Goal: Find specific page/section: Find specific page/section

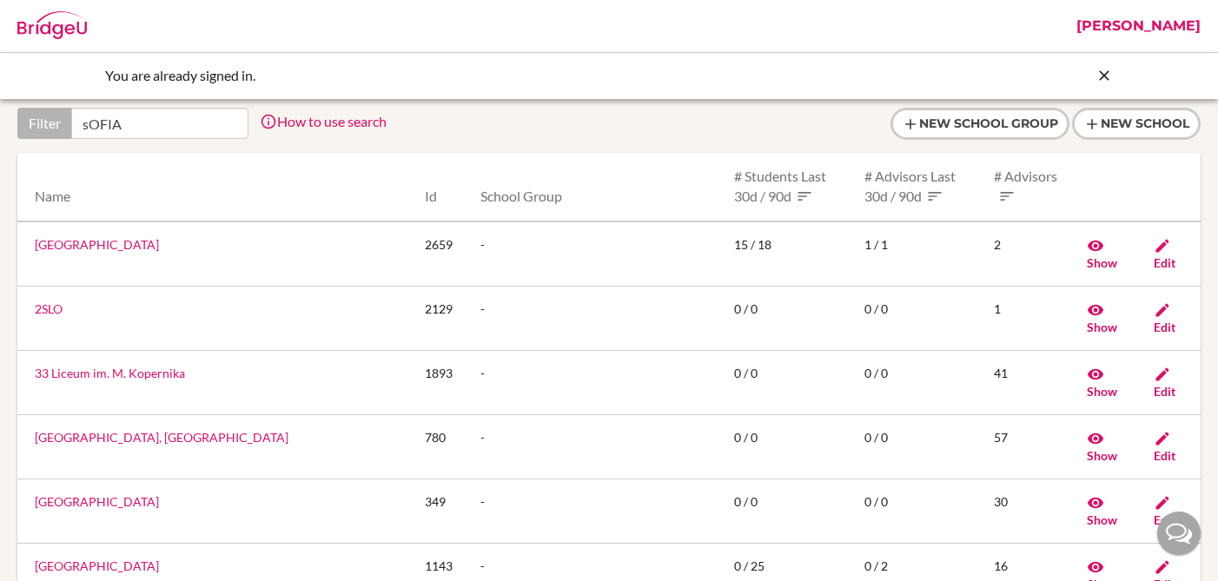
type input "sOFIA"
click at [1102, 74] on icon at bounding box center [1104, 75] width 17 height 17
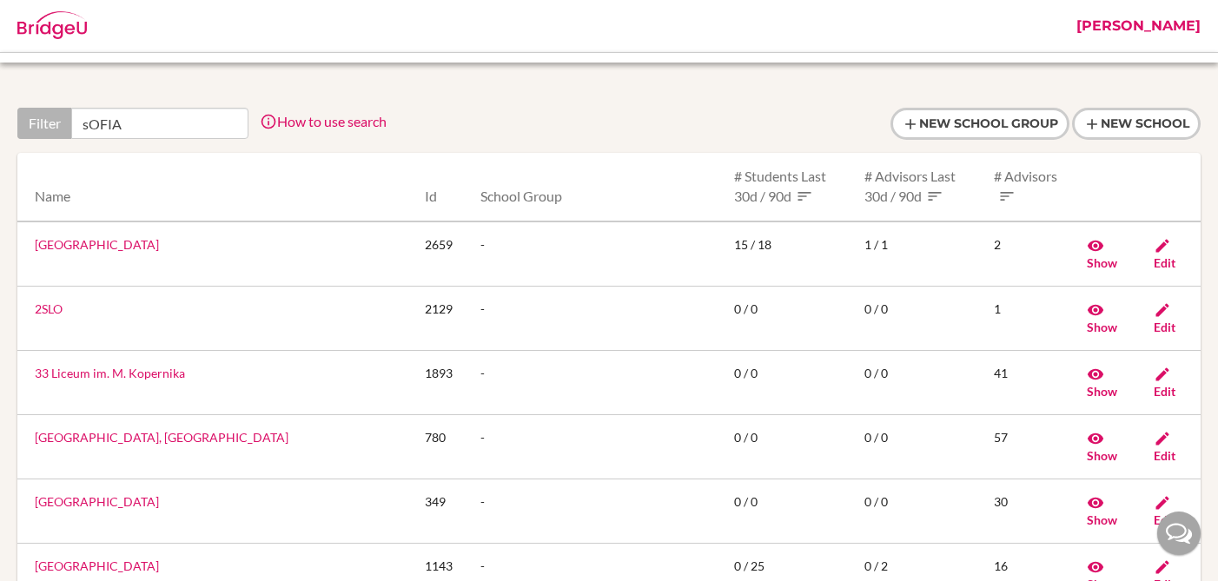
click at [411, 117] on div at bounding box center [608, 124] width 1183 height 32
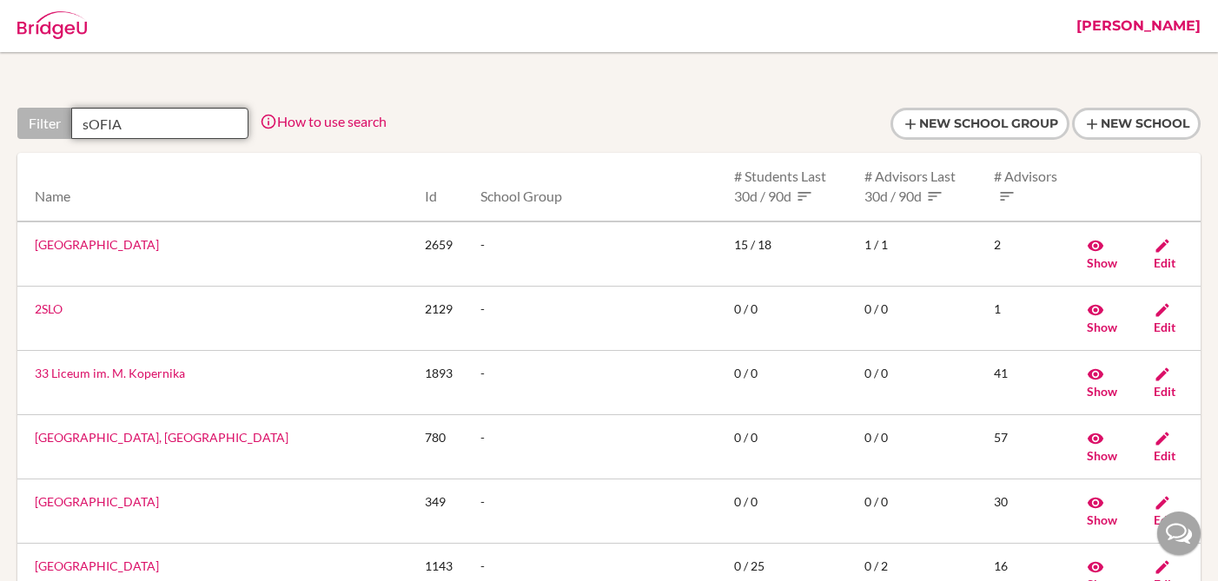
click at [130, 135] on input "sOFIA" at bounding box center [159, 123] width 177 height 31
drag, startPoint x: 130, startPoint y: 117, endPoint x: 15, endPoint y: 115, distance: 115.6
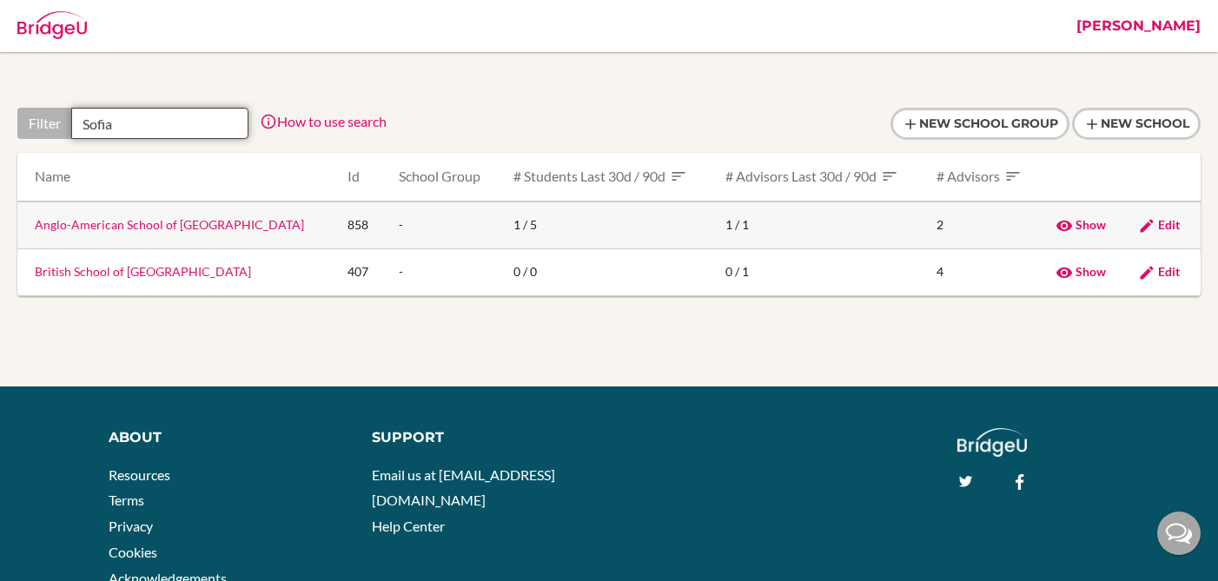
type input "Sofia"
click at [92, 229] on link "Anglo-American School of Sofia" at bounding box center [169, 224] width 269 height 15
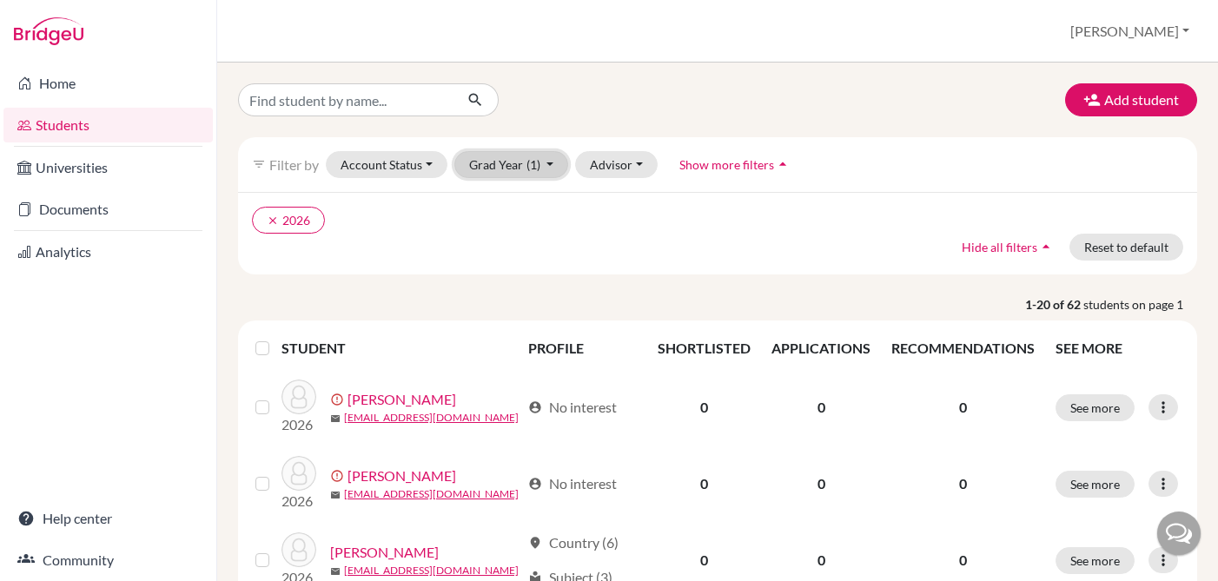
click at [507, 164] on button "Grad Year (1)" at bounding box center [511, 164] width 115 height 27
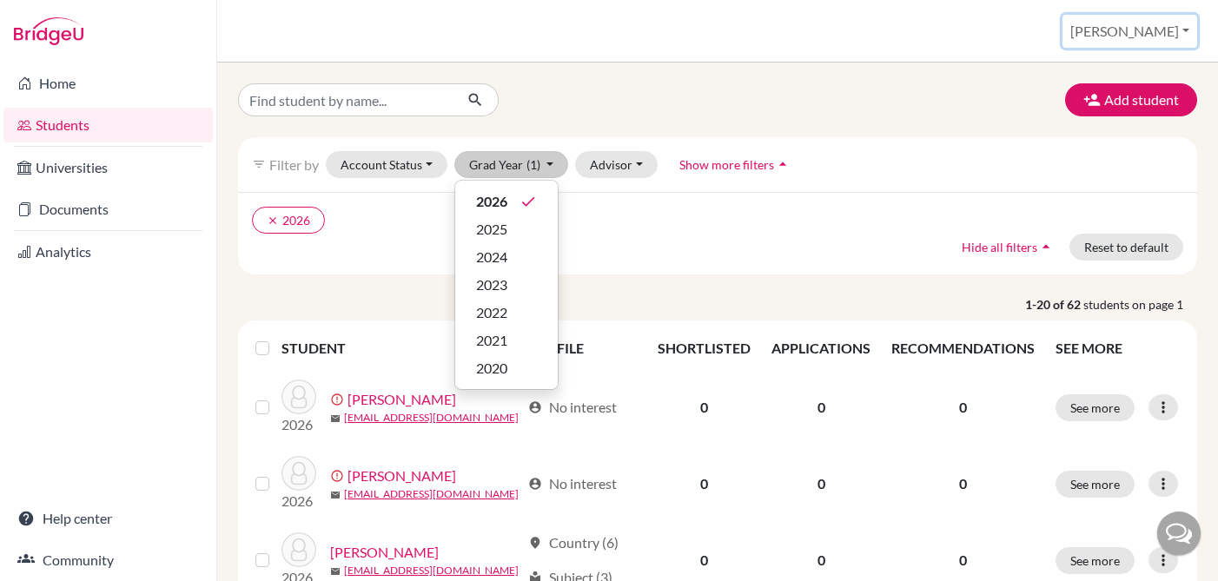
click at [1150, 25] on button "[PERSON_NAME]" at bounding box center [1130, 31] width 135 height 33
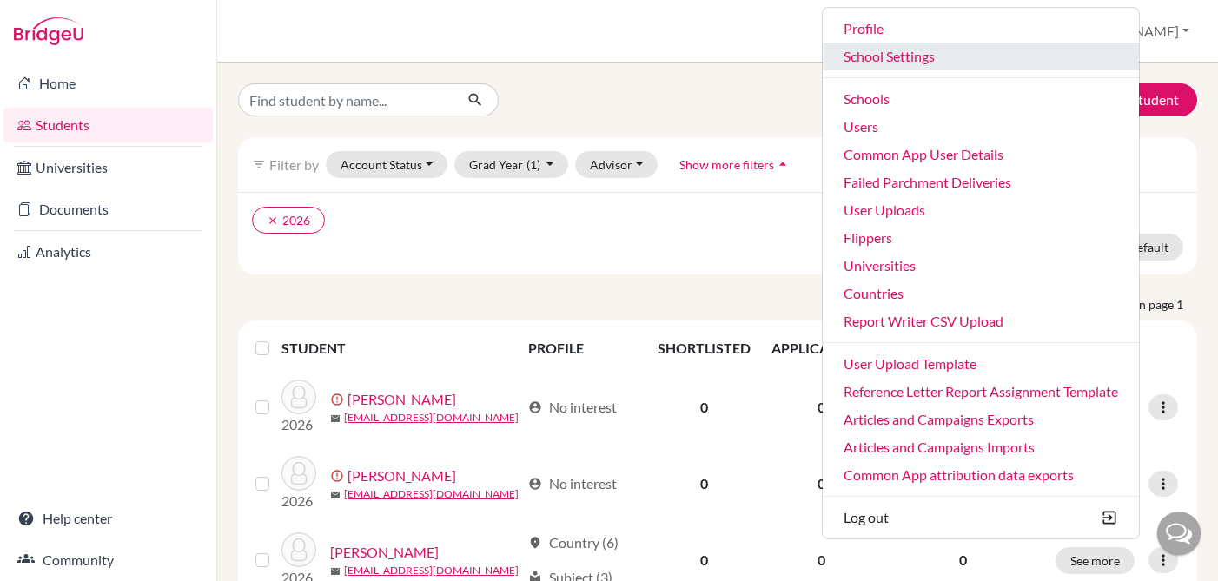
click at [904, 61] on link "School Settings" at bounding box center [981, 57] width 316 height 28
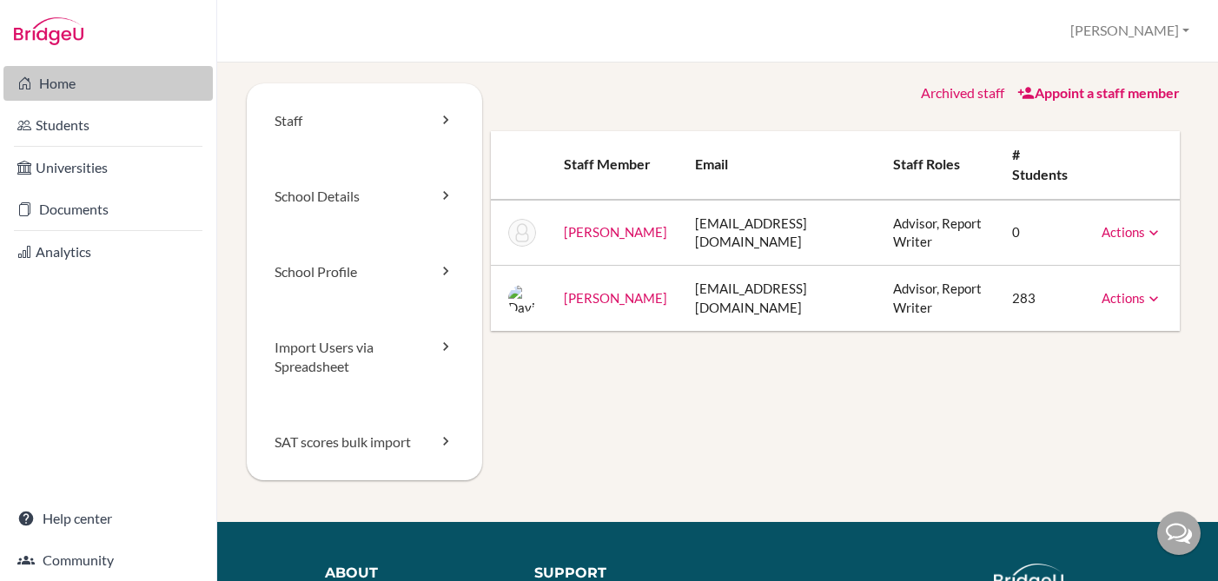
click at [46, 71] on link "Home" at bounding box center [107, 83] width 209 height 35
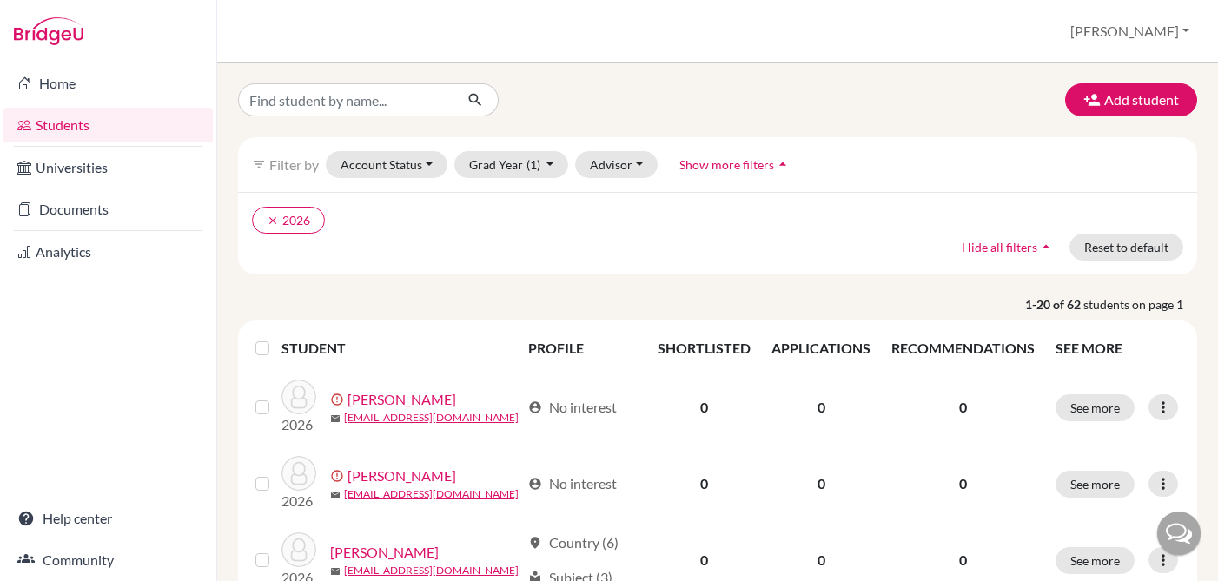
click at [276, 338] on label at bounding box center [276, 338] width 0 height 0
click at [0, 0] on input "checkbox" at bounding box center [0, 0] width 0 height 0
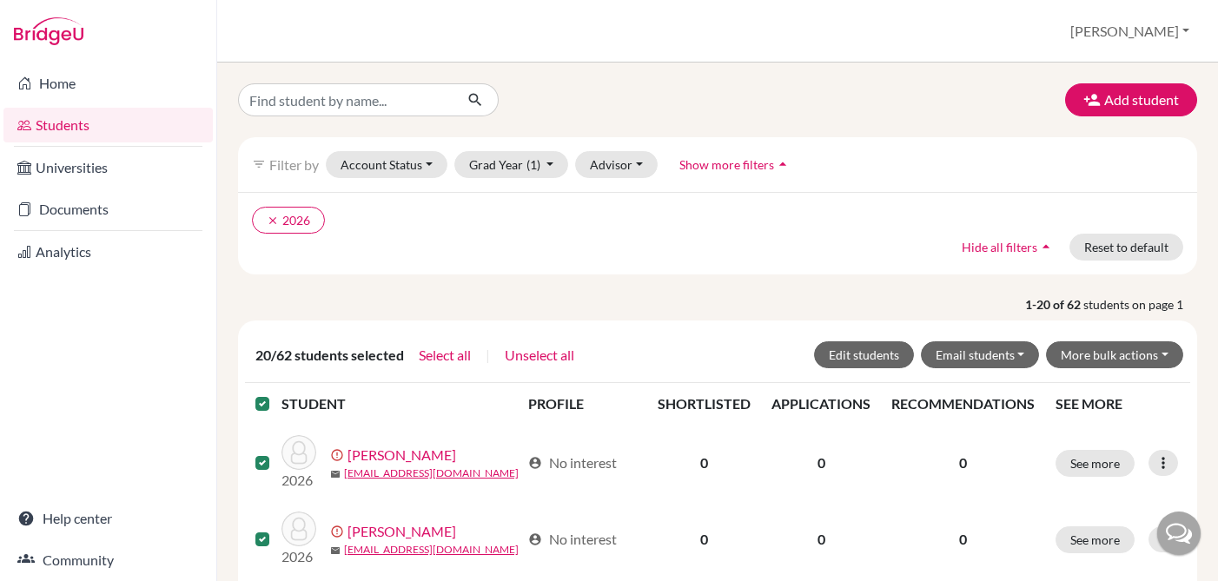
click at [276, 394] on label at bounding box center [276, 394] width 0 height 0
click at [0, 0] on input "checkbox" at bounding box center [0, 0] width 0 height 0
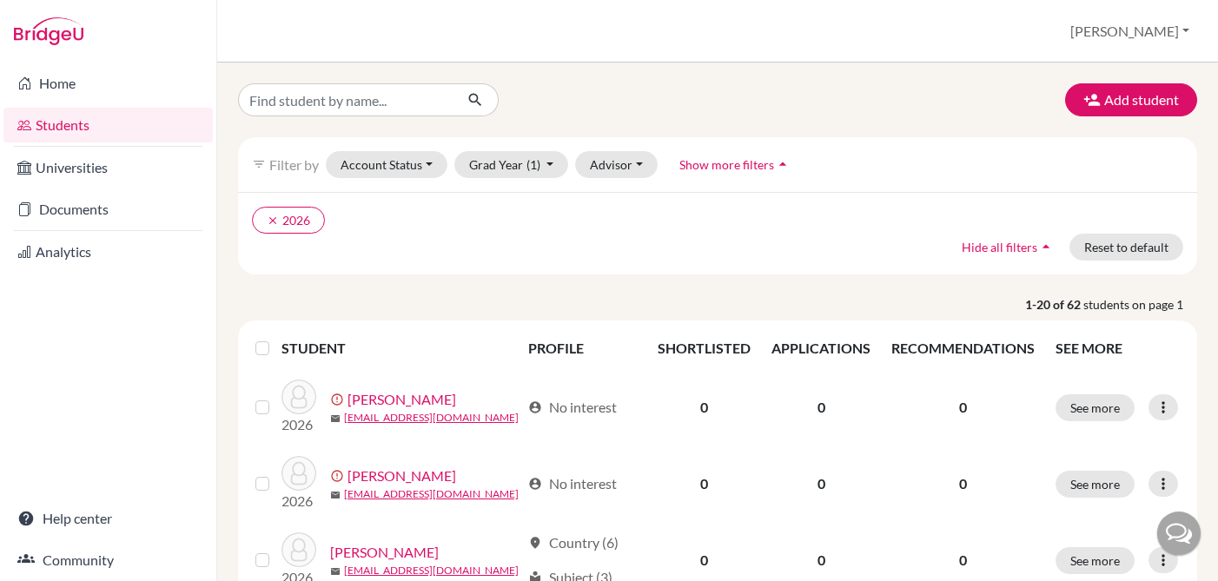
click at [408, 178] on div "filter_list Filter by Account Status Active accounts Archived accounts Register…" at bounding box center [717, 164] width 959 height 55
click at [404, 167] on button "Account Status" at bounding box center [387, 164] width 122 height 27
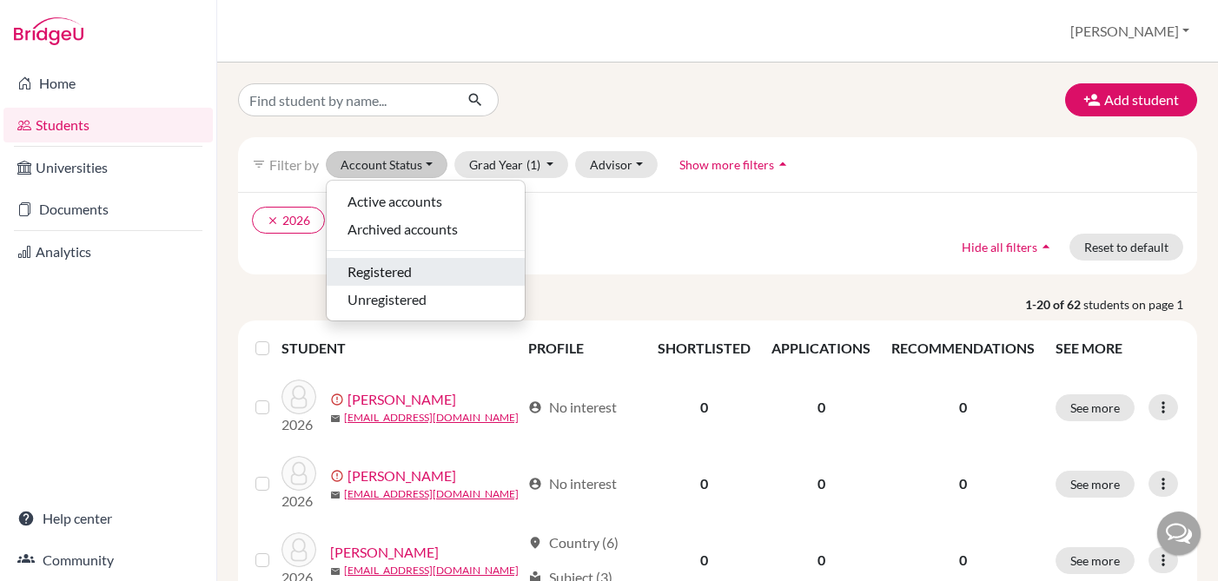
click at [388, 273] on span "Registered" at bounding box center [380, 272] width 64 height 21
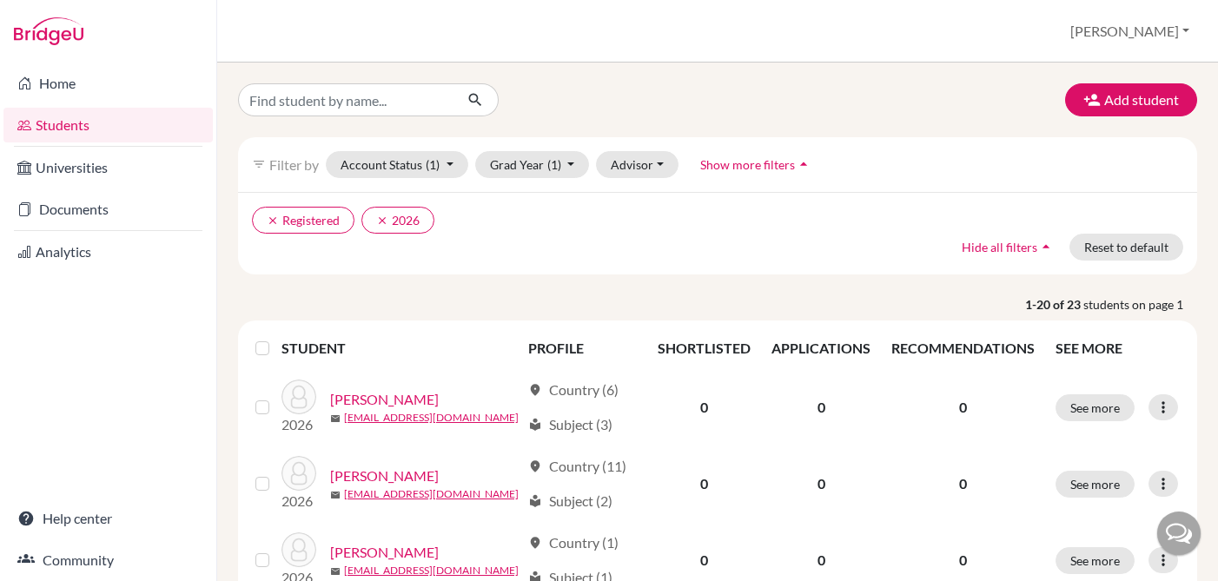
click at [276, 338] on label at bounding box center [276, 338] width 0 height 0
click at [0, 0] on input "checkbox" at bounding box center [0, 0] width 0 height 0
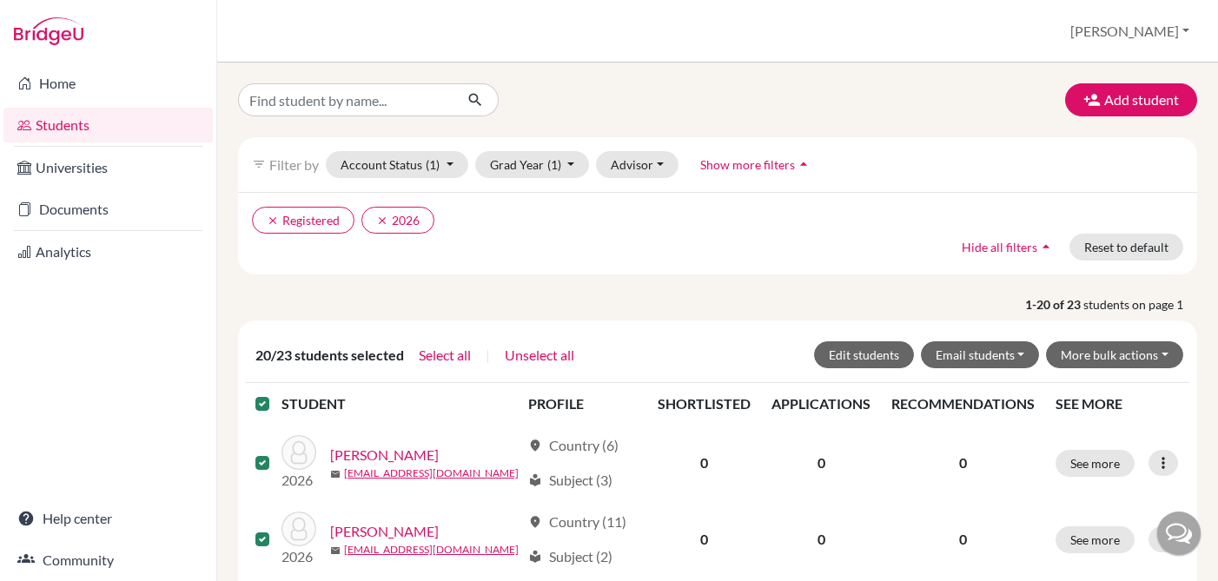
click at [276, 394] on label at bounding box center [276, 394] width 0 height 0
click at [0, 0] on input "checkbox" at bounding box center [0, 0] width 0 height 0
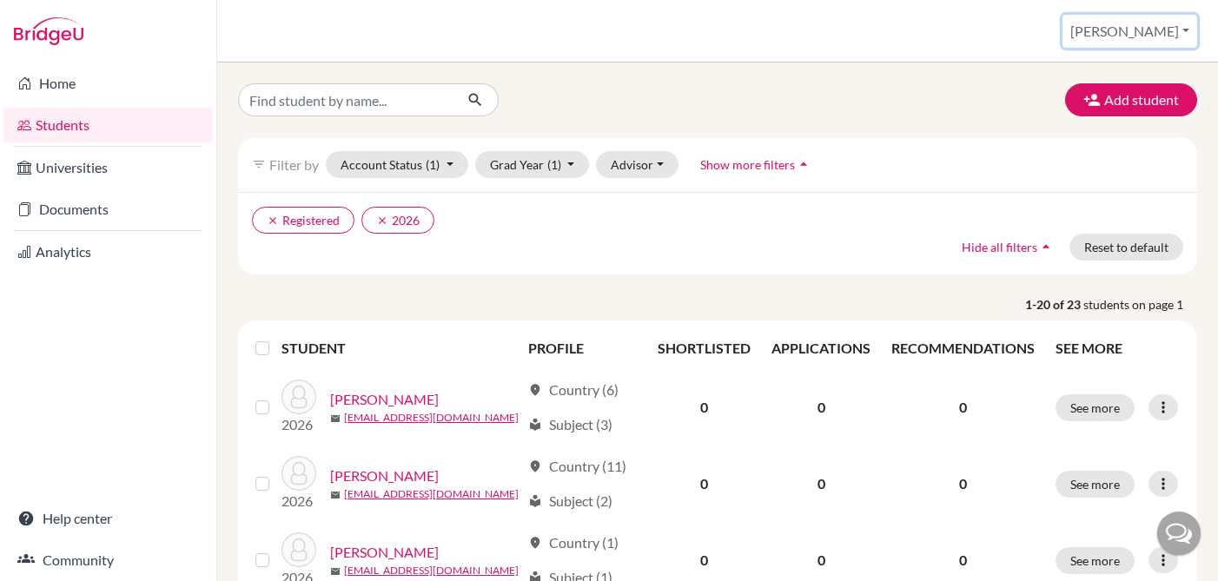
click at [1143, 30] on button "[PERSON_NAME]" at bounding box center [1130, 31] width 135 height 33
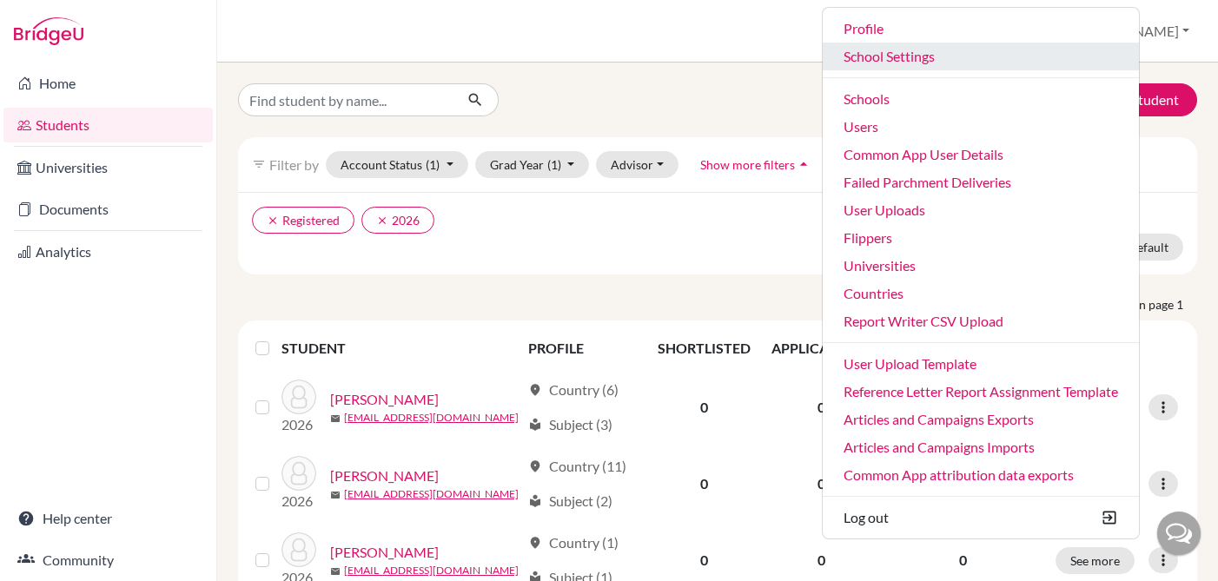
click at [940, 55] on link "School Settings" at bounding box center [981, 57] width 316 height 28
